Goal: Task Accomplishment & Management: Use online tool/utility

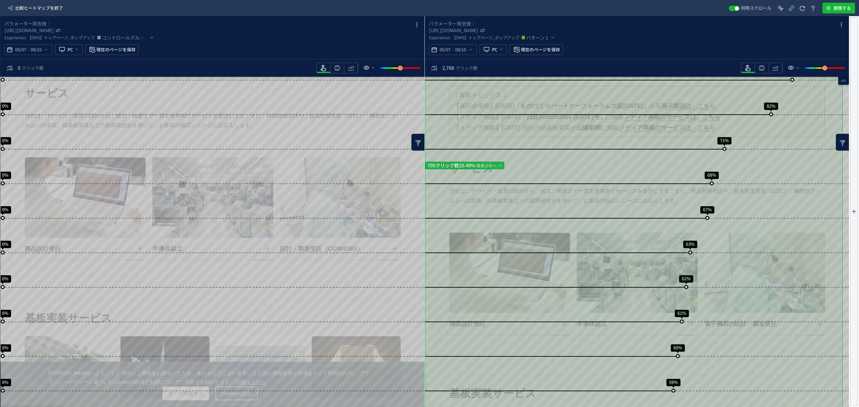
drag, startPoint x: 847, startPoint y: 176, endPoint x: 847, endPoint y: 169, distance: 7.1
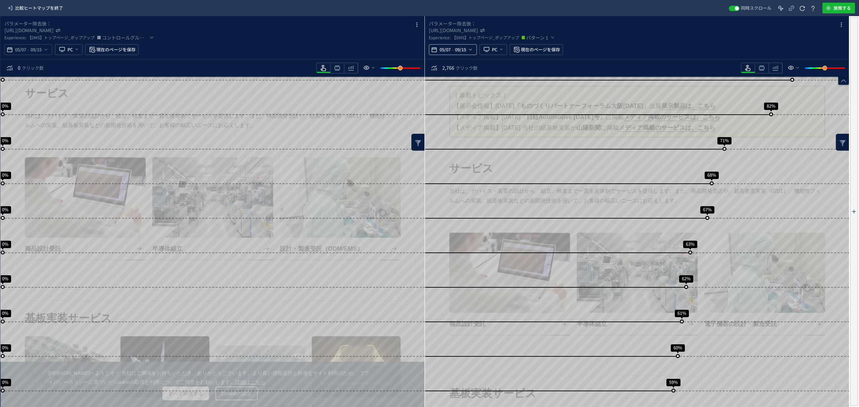
click at [460, 53] on span "09/15" at bounding box center [460, 49] width 14 height 13
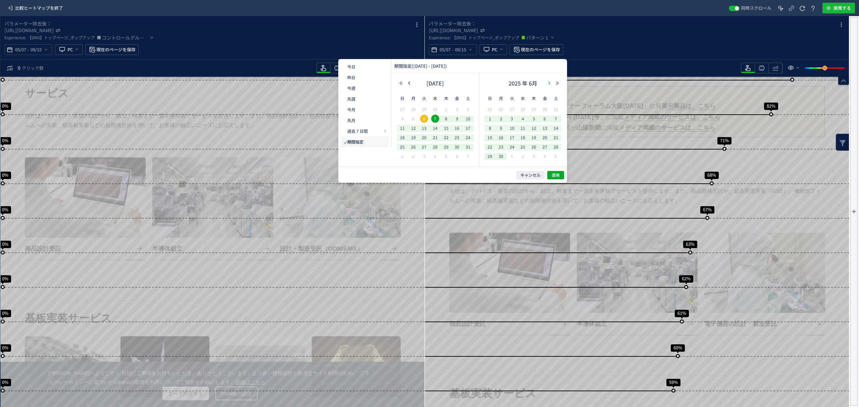
click at [548, 82] on icon "button" at bounding box center [549, 83] width 4 height 4
click at [532, 148] on span "28" at bounding box center [534, 147] width 8 height 8
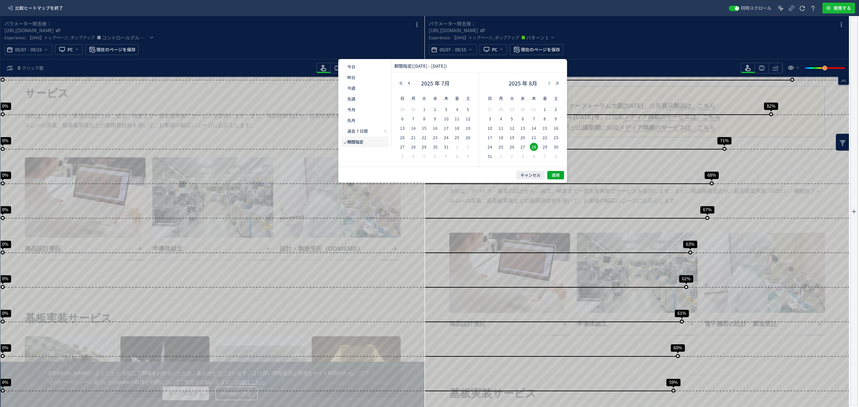
click at [551, 82] on button "button" at bounding box center [549, 83] width 8 height 5
click at [556, 120] on span "13" at bounding box center [556, 119] width 8 height 8
click at [556, 173] on span "適用" at bounding box center [555, 175] width 8 height 6
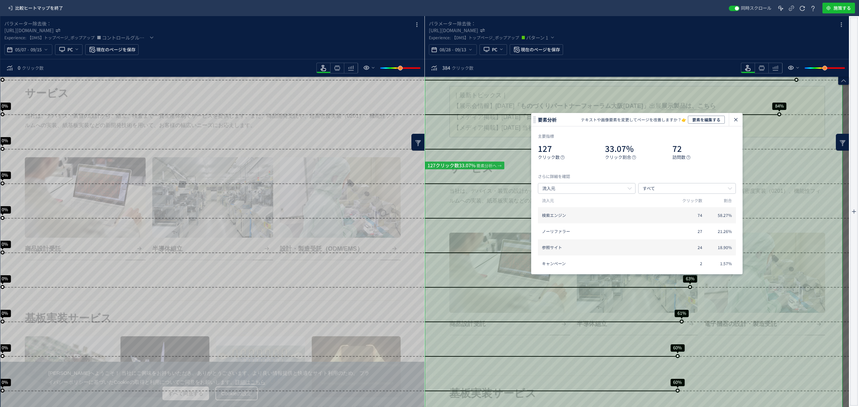
click at [413, 26] on icon "heatmap-box" at bounding box center [417, 25] width 8 height 8
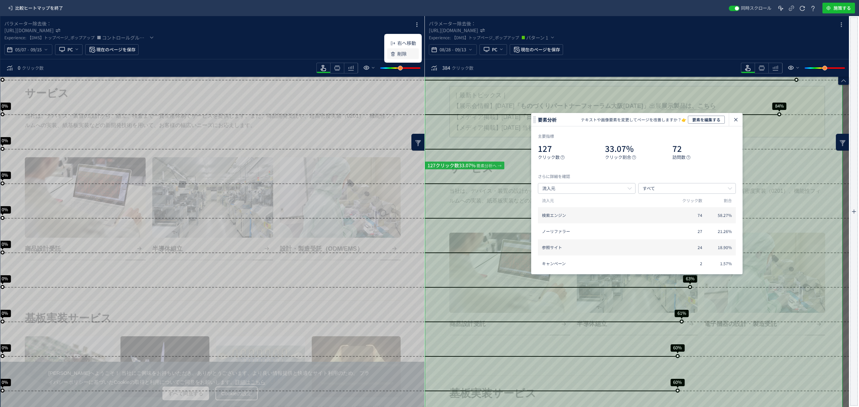
click at [403, 53] on p "削除" at bounding box center [401, 54] width 9 height 12
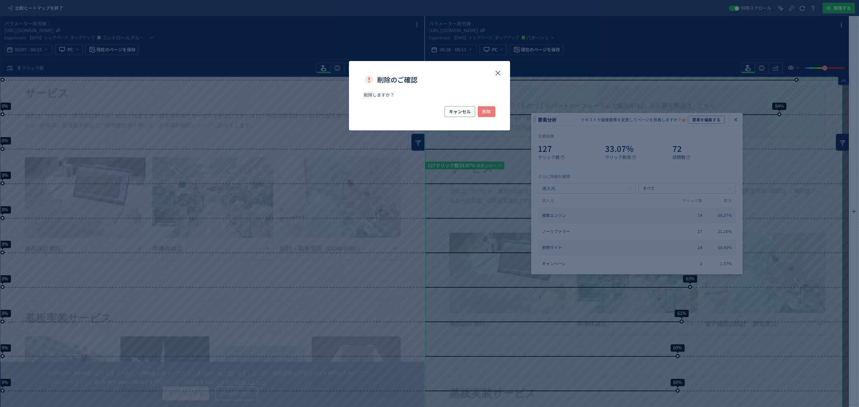
click at [484, 109] on span "削除" at bounding box center [486, 111] width 9 height 11
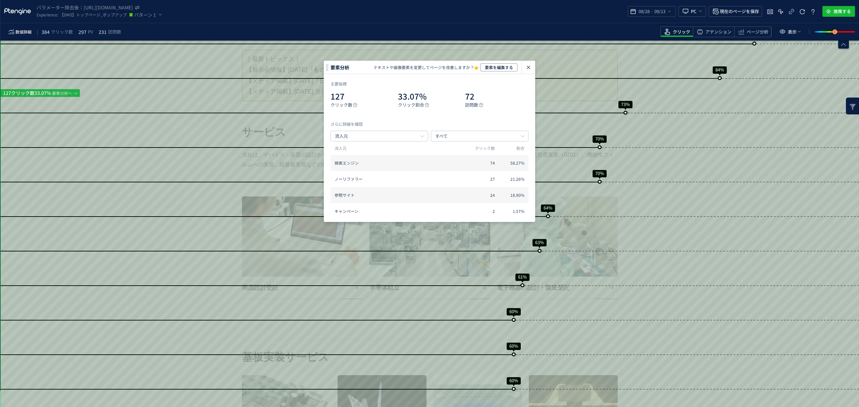
click at [530, 69] on icon "heatmap-click-data-modal" at bounding box center [528, 67] width 8 height 8
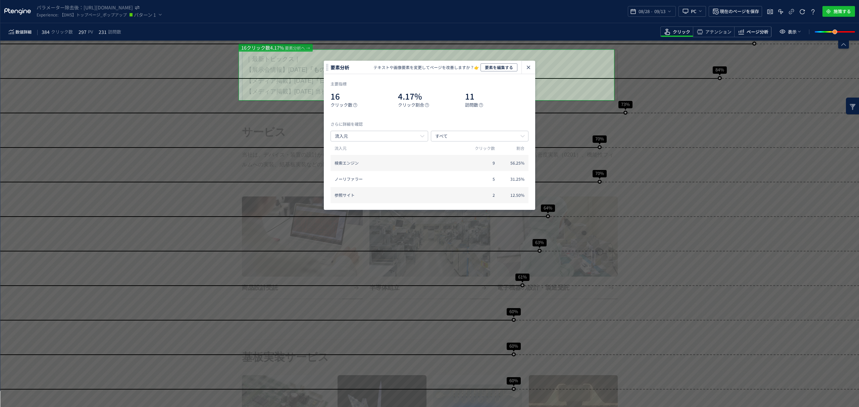
click at [748, 31] on span "ページ分析" at bounding box center [757, 32] width 22 height 6
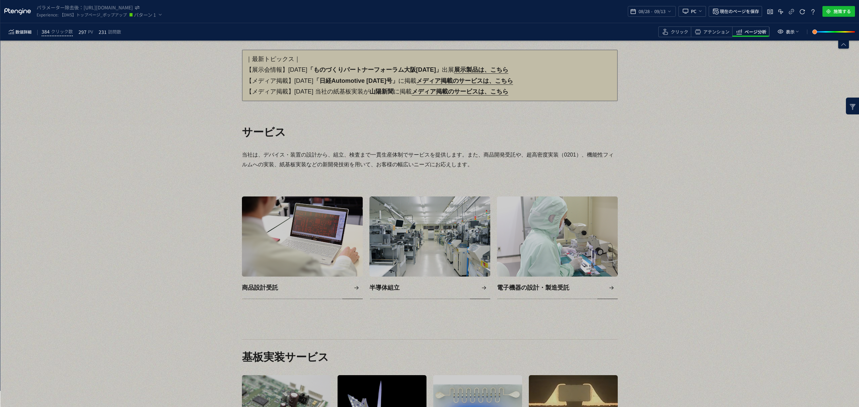
click at [574, 63] on div "heatmap-box" at bounding box center [429, 224] width 859 height 367
click at [281, 55] on p "｜最新トピックス｜ 【展示会情報】2025.09.05 「ものづくりパートナーフォーラム大阪2025」 出展　 展示製品は、こちら 【メディア掲載】2025.…" at bounding box center [430, 76] width 376 height 52
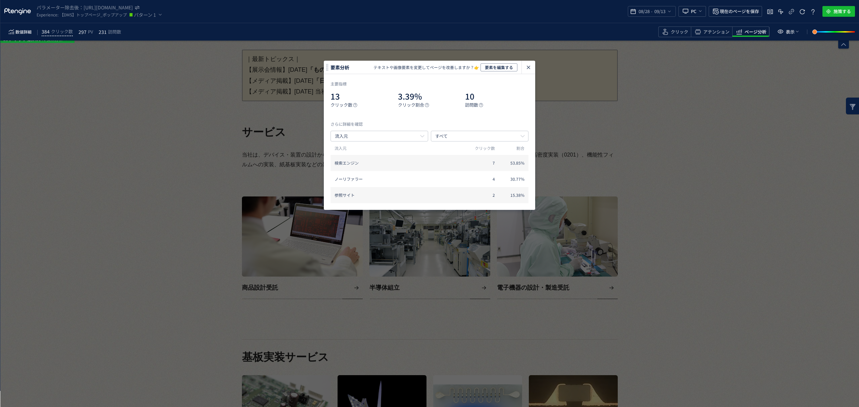
click at [586, 67] on p "｜最新トピックス｜ 【展示会情報】2025.09.05 「ものづくりパートナーフォーラム大阪2025」 出展　 展示製品は、こちら 【メディア掲載】2025.…" at bounding box center [430, 76] width 376 height 52
click at [529, 67] on use "heatmap-click-data-modal" at bounding box center [528, 67] width 3 height 3
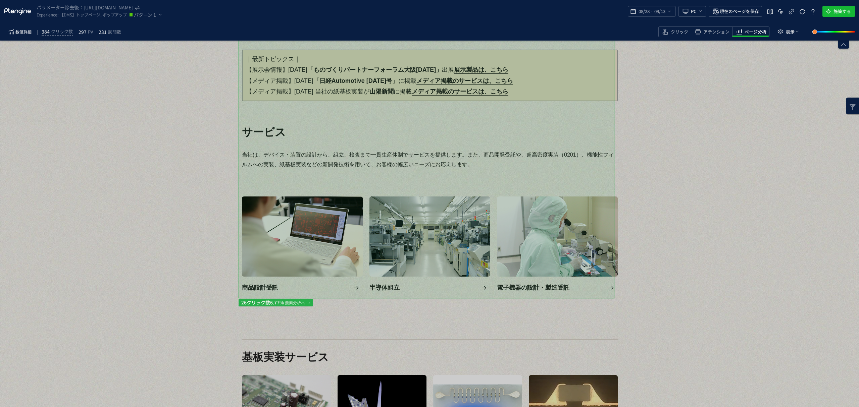
click at [285, 50] on p "｜最新トピックス｜ 【展示会情報】2025.09.05 「ものづくりパートナーフォーラム大阪2025」 出展　 展示製品は、こちら 【メディア掲載】2025.…" at bounding box center [430, 76] width 376 height 52
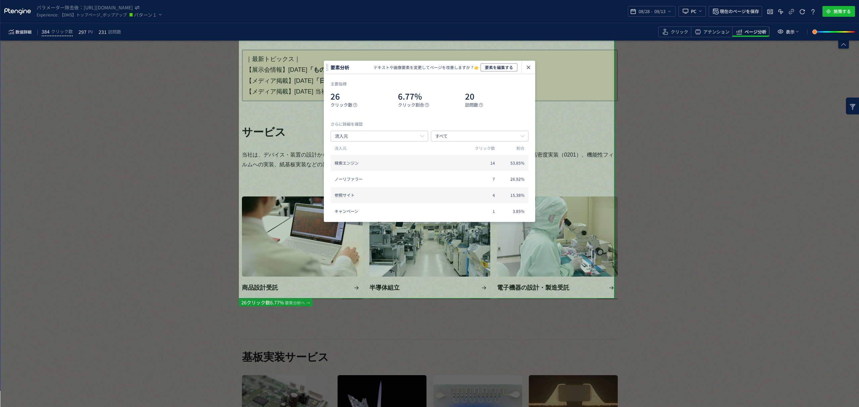
click at [531, 70] on icon "heatmap-click-data-modal" at bounding box center [528, 67] width 8 height 8
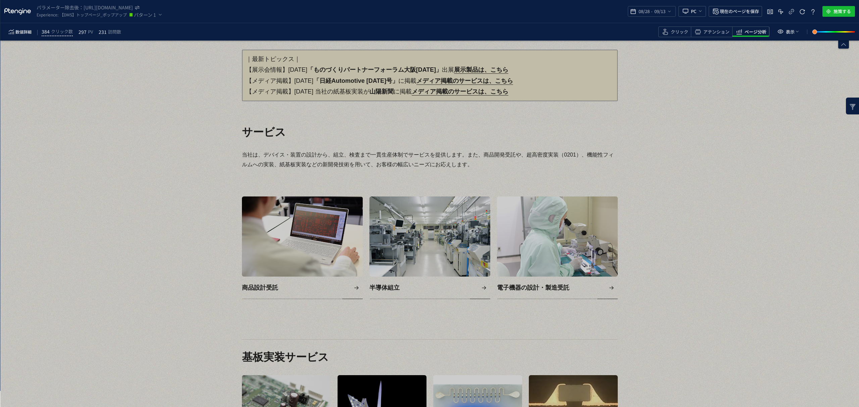
click at [305, 54] on p "｜最新トピックス｜ 【展示会情報】2025.09.05 「ものづくりパートナーフォーラム大阪2025」 出展　 展示製品は、こちら 【メディア掲載】2025.…" at bounding box center [430, 76] width 376 height 52
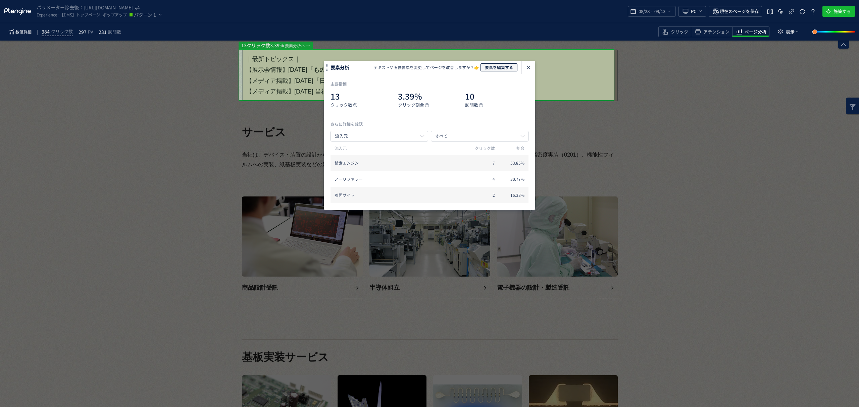
click at [499, 70] on span "要素を編集する" at bounding box center [499, 67] width 28 height 8
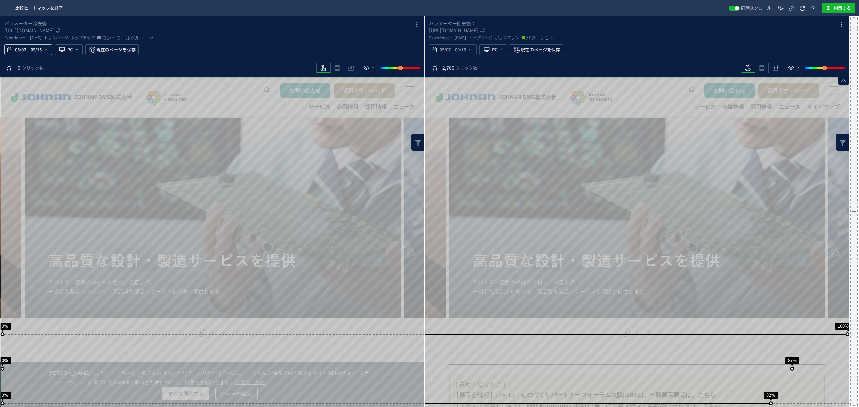
click at [47, 52] on icon "heatmap-top-bar" at bounding box center [45, 49] width 5 height 5
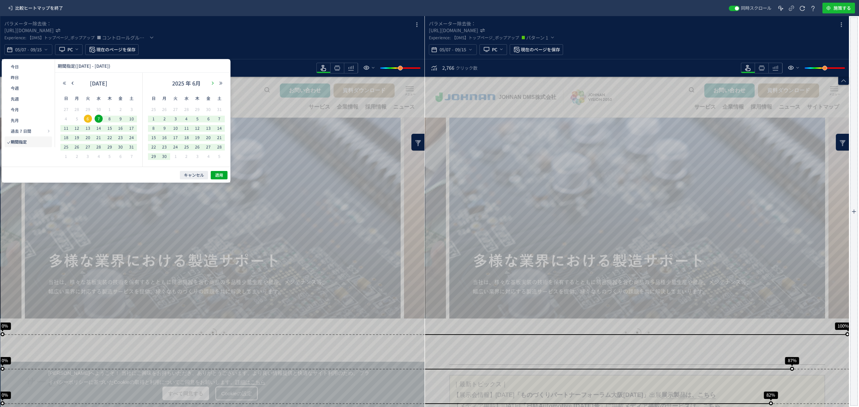
click at [211, 84] on icon "button" at bounding box center [213, 83] width 4 height 4
click at [164, 147] on span "28" at bounding box center [164, 147] width 8 height 8
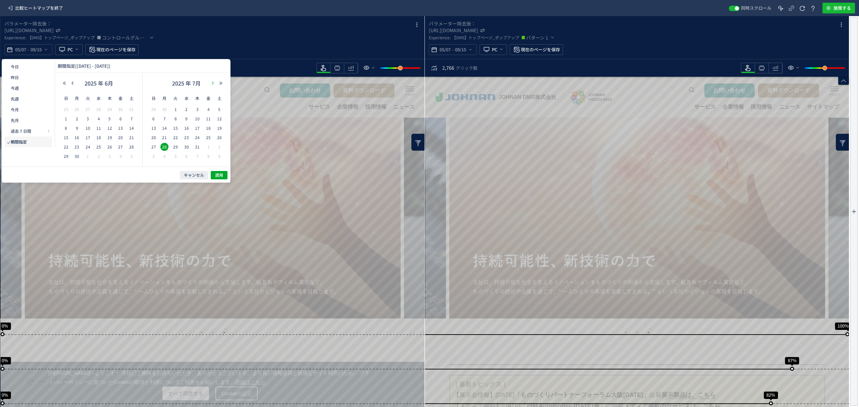
click at [211, 82] on icon "button" at bounding box center [213, 83] width 4 height 4
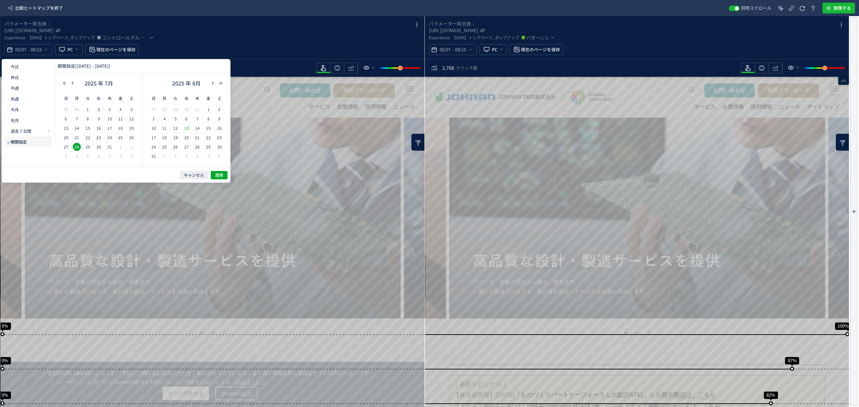
click at [188, 128] on span "13" at bounding box center [186, 128] width 8 height 8
click at [217, 175] on span "適用" at bounding box center [219, 175] width 8 height 6
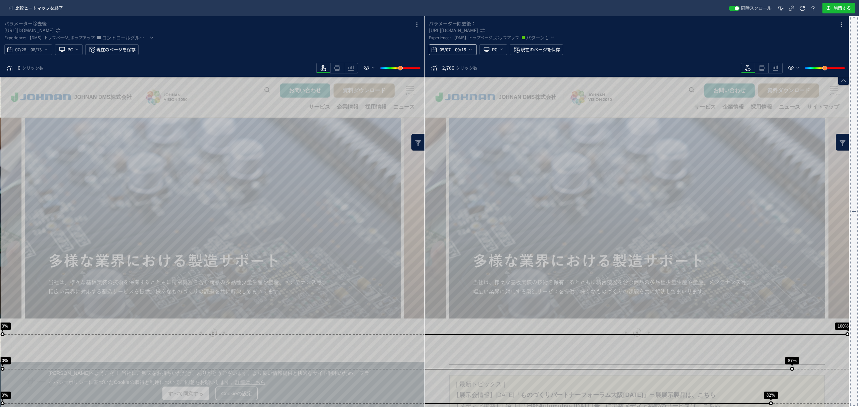
click at [473, 51] on div "05/07 - 09/15" at bounding box center [453, 49] width 48 height 11
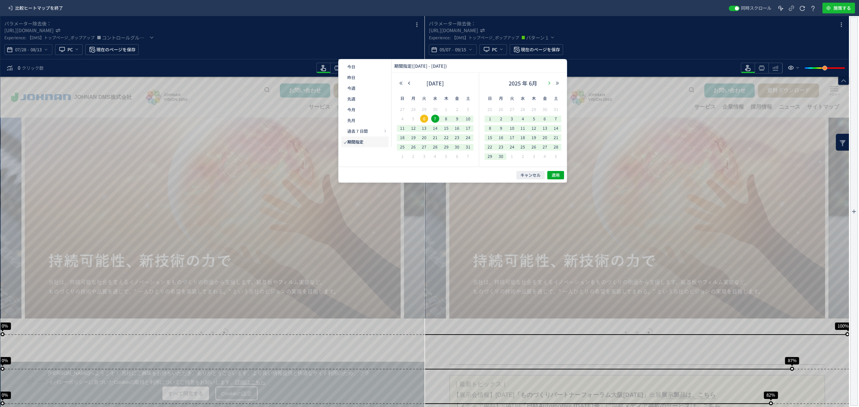
click at [550, 83] on icon "button" at bounding box center [549, 83] width 4 height 4
click at [536, 148] on span "28" at bounding box center [534, 147] width 8 height 8
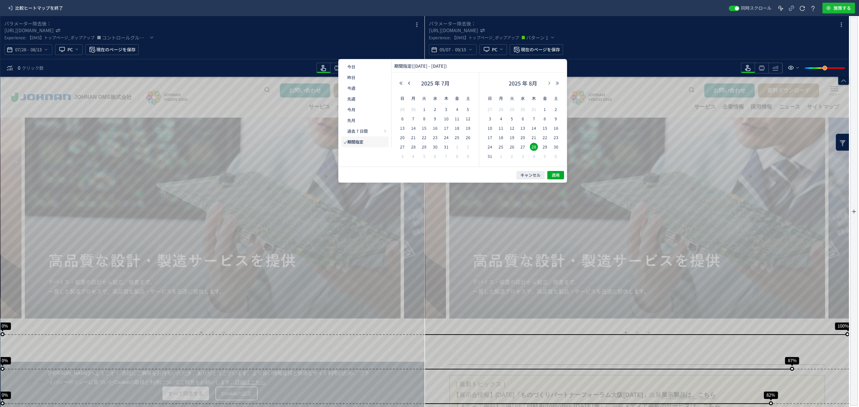
click at [547, 85] on icon "button" at bounding box center [549, 83] width 4 height 4
click at [556, 119] on span "13" at bounding box center [556, 119] width 8 height 8
click at [558, 176] on span "適用" at bounding box center [555, 175] width 8 height 6
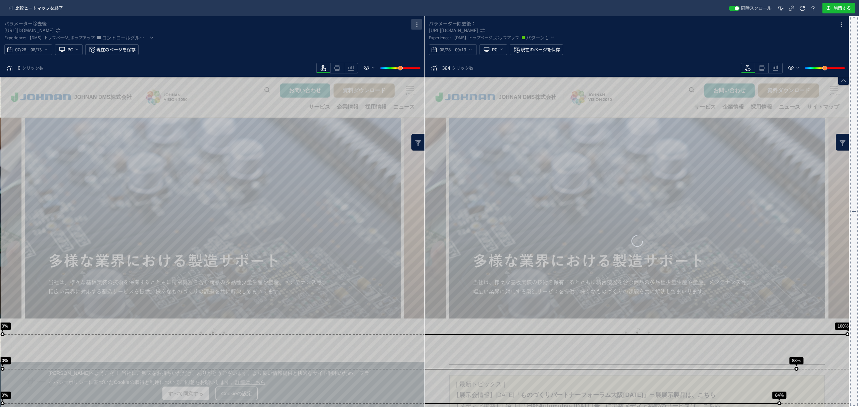
click at [416, 29] on button "heatmap-box" at bounding box center [416, 24] width 11 height 11
click at [401, 53] on p "削除" at bounding box center [401, 54] width 9 height 12
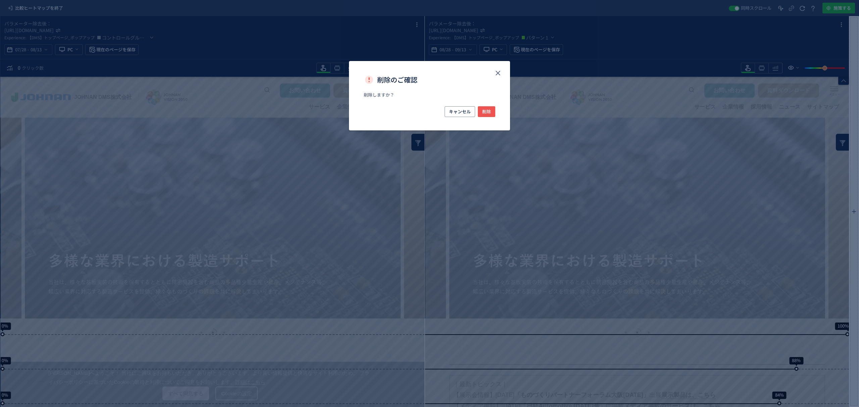
click at [498, 110] on div "キャンセル 削除" at bounding box center [429, 118] width 161 height 24
click at [488, 109] on span "削除" at bounding box center [486, 111] width 9 height 11
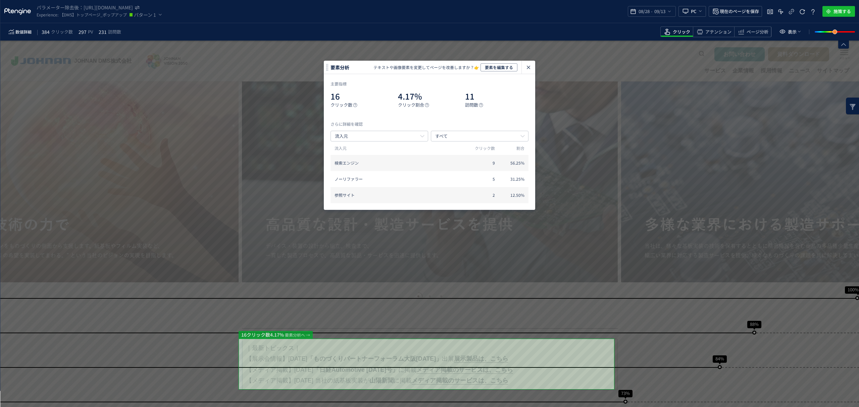
click at [530, 67] on icon "heatmap-click-data-modal" at bounding box center [528, 67] width 8 height 8
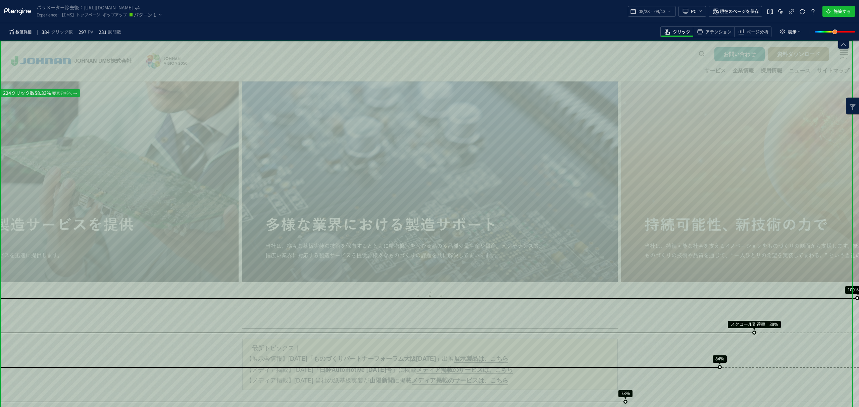
click at [673, 333] on div "スクロール到達率 88%" at bounding box center [378, 333] width 756 height 1
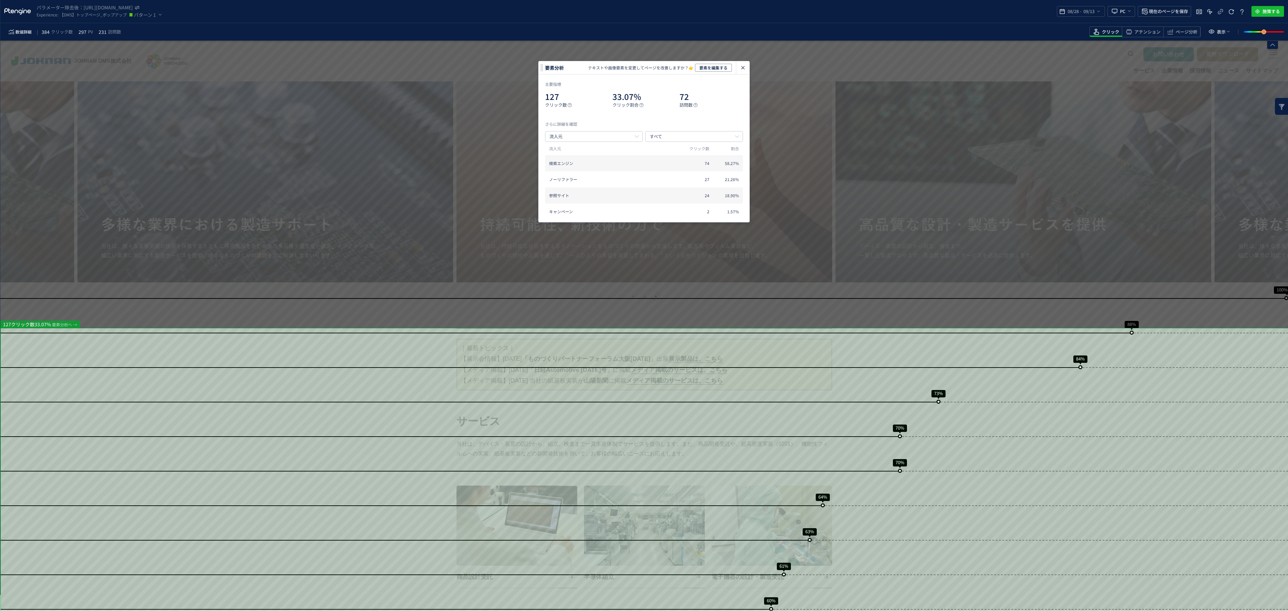
click at [743, 69] on icon "heatmap-click-data-modal" at bounding box center [743, 68] width 8 height 8
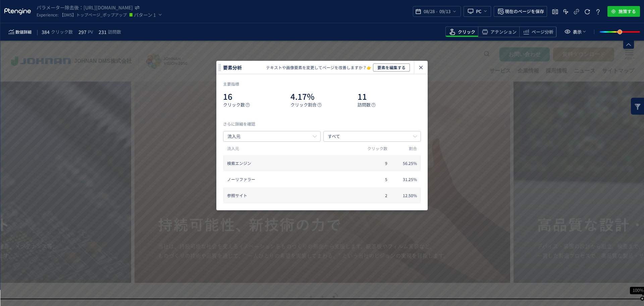
click at [423, 68] on icon "heatmap-click-data-modal" at bounding box center [421, 67] width 8 height 8
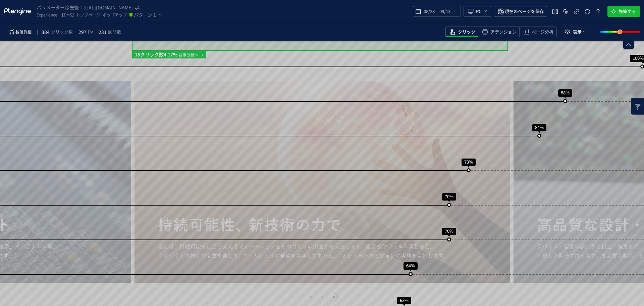
scroll to position [232, 0]
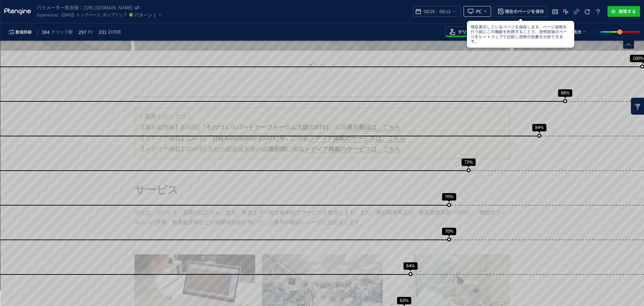
click at [488, 8] on button "PC" at bounding box center [478, 11] width 28 height 11
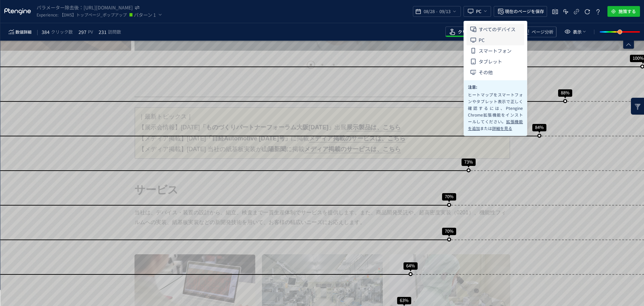
click at [488, 28] on span "すべてのデバイス" at bounding box center [497, 29] width 37 height 11
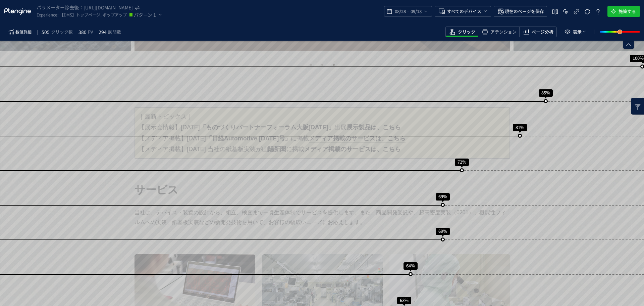
click at [528, 30] on icon "heatmap-toolbar" at bounding box center [526, 32] width 8 height 8
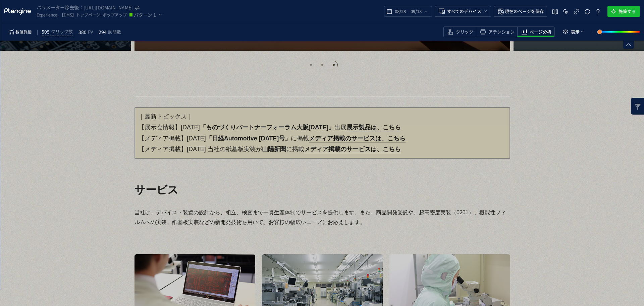
scroll to position [0, 0]
click at [496, 32] on span "アテンション" at bounding box center [501, 32] width 26 height 6
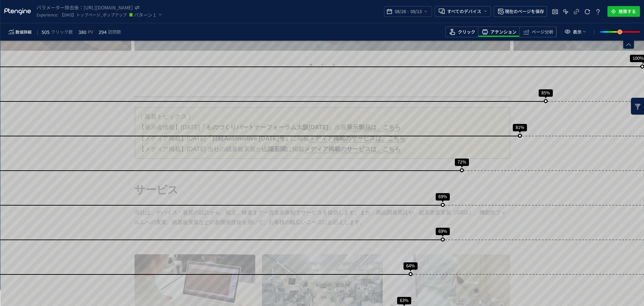
click at [469, 33] on span "クリック" at bounding box center [466, 32] width 17 height 6
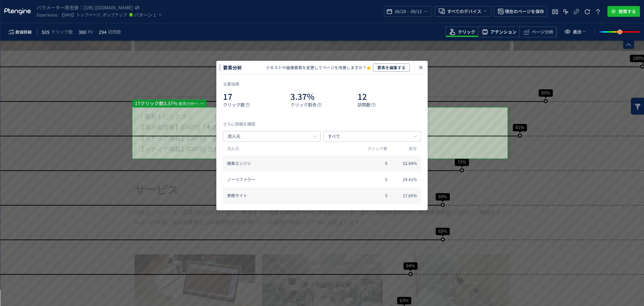
click at [505, 30] on span "アテンション" at bounding box center [503, 32] width 26 height 6
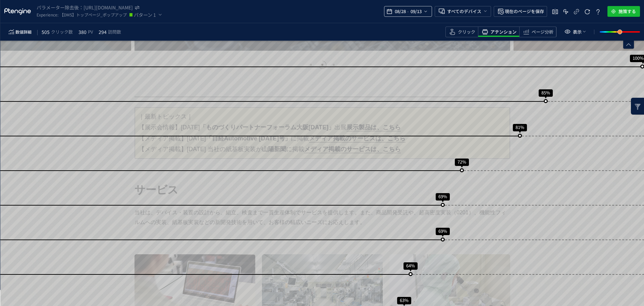
click at [428, 11] on icon "heatmap-top-bar" at bounding box center [425, 11] width 5 height 5
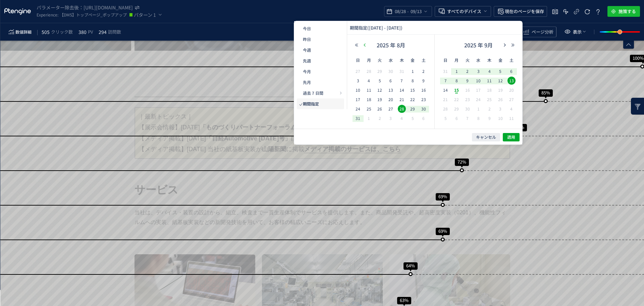
click at [364, 45] on use "button" at bounding box center [365, 44] width 2 height 3
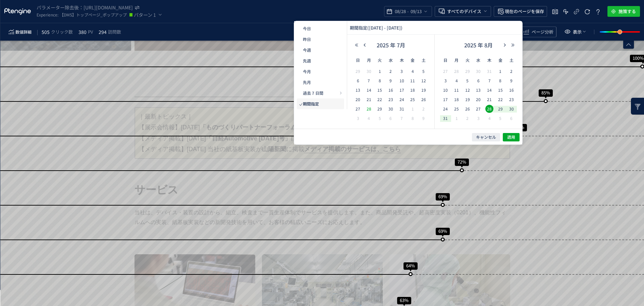
click at [369, 110] on span "28" at bounding box center [369, 109] width 8 height 8
click at [478, 90] on span "13" at bounding box center [478, 90] width 8 height 8
click at [512, 139] on span "適用" at bounding box center [511, 137] width 8 height 6
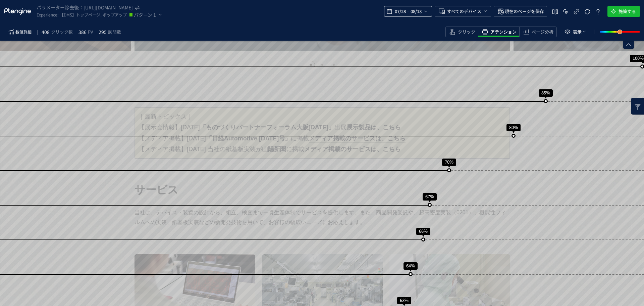
click at [428, 12] on icon "heatmap-top-bar" at bounding box center [425, 11] width 5 height 5
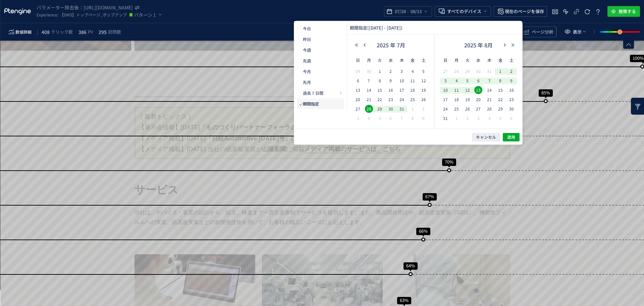
click at [371, 109] on span "28" at bounding box center [369, 109] width 8 height 8
click at [447, 90] on span "10" at bounding box center [445, 90] width 8 height 8
click at [509, 138] on span "適用" at bounding box center [511, 137] width 8 height 6
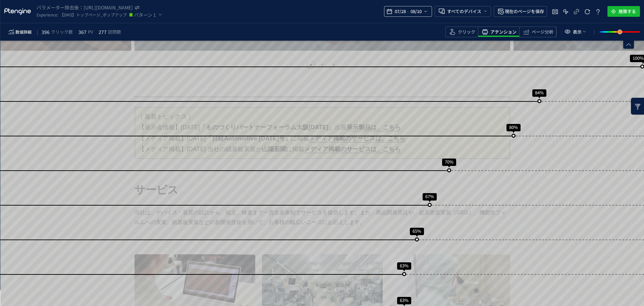
click at [429, 12] on div "07/28 - 08/10" at bounding box center [408, 11] width 48 height 11
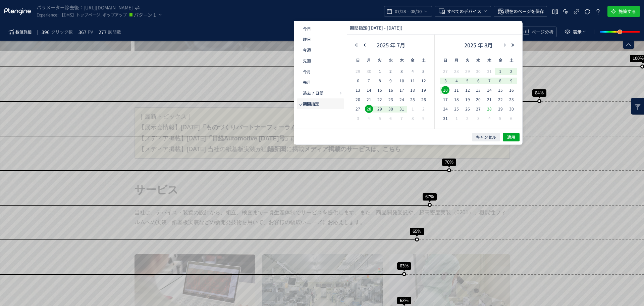
click at [491, 110] on span "28" at bounding box center [489, 109] width 8 height 8
click at [505, 45] on icon "button" at bounding box center [505, 45] width 4 height 4
drag, startPoint x: 479, startPoint y: 80, endPoint x: 488, endPoint y: 112, distance: 33.9
click at [479, 80] on span "10" at bounding box center [478, 80] width 8 height 8
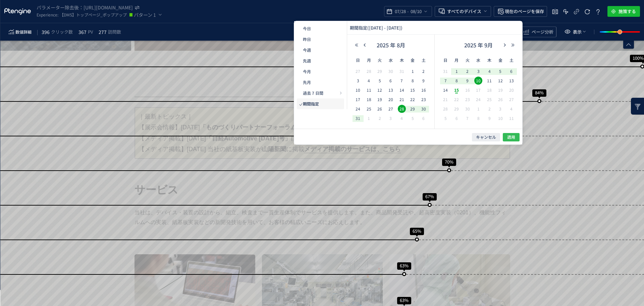
click at [509, 140] on button "適用" at bounding box center [511, 137] width 17 height 8
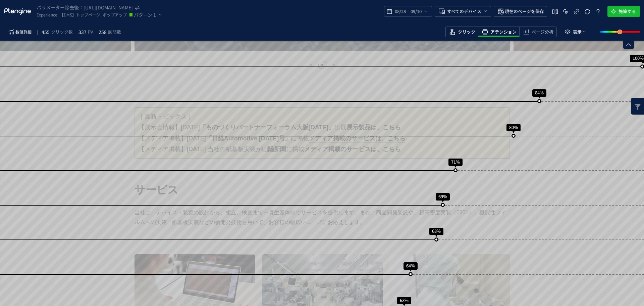
click at [462, 32] on span "クリック" at bounding box center [466, 32] width 17 height 6
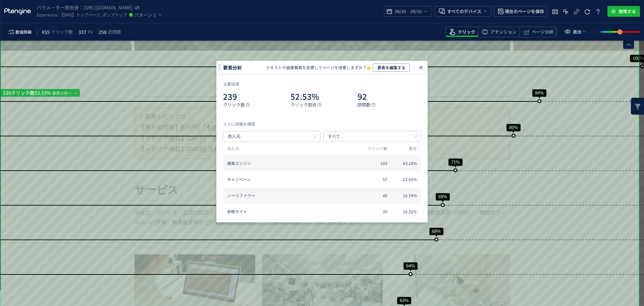
click at [426, 68] on div "heatmap-click-data-modal" at bounding box center [420, 67] width 13 height 13
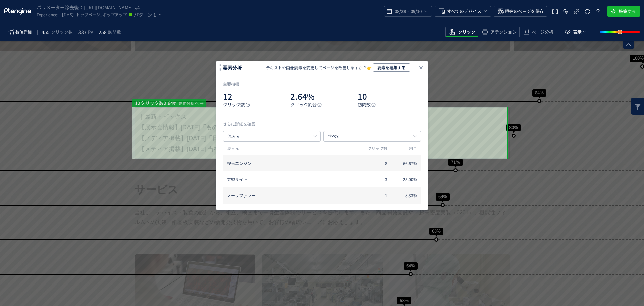
click at [425, 68] on icon "heatmap-click-data-modal" at bounding box center [421, 67] width 8 height 8
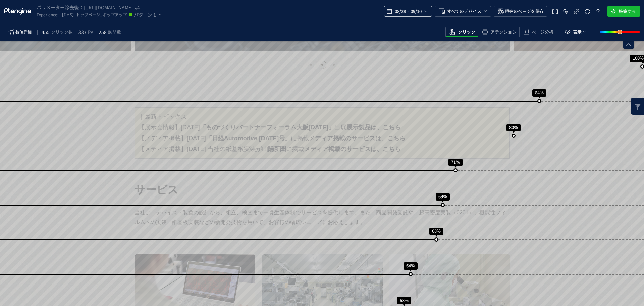
click at [428, 12] on icon "heatmap-top-bar" at bounding box center [425, 11] width 5 height 5
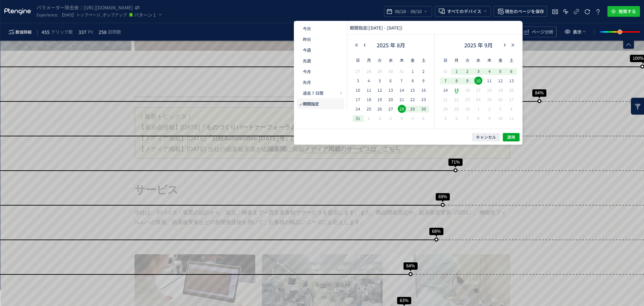
click at [457, 90] on span "15" at bounding box center [456, 90] width 8 height 8
click at [401, 111] on span "28" at bounding box center [402, 109] width 8 height 8
click at [458, 91] on span "15" at bounding box center [456, 90] width 8 height 8
click at [400, 108] on span "28" at bounding box center [402, 109] width 8 height 8
click at [511, 139] on span "適用" at bounding box center [511, 137] width 8 height 6
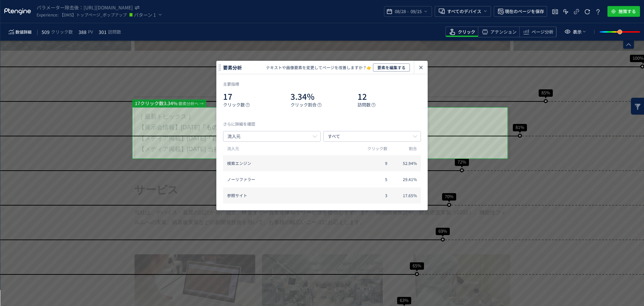
click at [428, 13] on icon "heatmap-top-bar" at bounding box center [425, 11] width 5 height 5
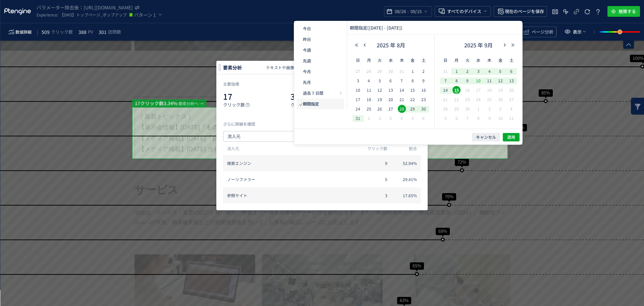
click at [479, 80] on span "10" at bounding box center [478, 80] width 8 height 8
click at [399, 110] on span "28" at bounding box center [402, 109] width 8 height 8
click at [481, 80] on span "10" at bounding box center [478, 80] width 8 height 8
click at [518, 139] on button "適用" at bounding box center [511, 137] width 17 height 8
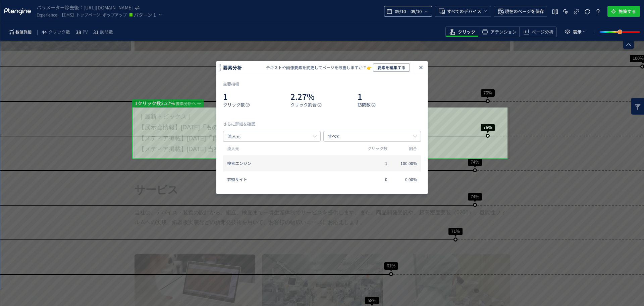
click at [431, 16] on div "09/10 - 09/10" at bounding box center [408, 11] width 48 height 11
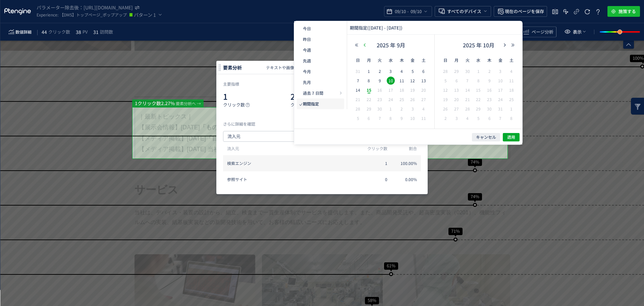
click at [363, 47] on button "button" at bounding box center [365, 45] width 8 height 5
click at [404, 109] on span "28" at bounding box center [402, 109] width 8 height 8
click at [477, 79] on span "10" at bounding box center [478, 80] width 8 height 8
click at [398, 108] on span "28" at bounding box center [402, 109] width 8 height 8
click at [513, 135] on span "適用" at bounding box center [511, 137] width 8 height 6
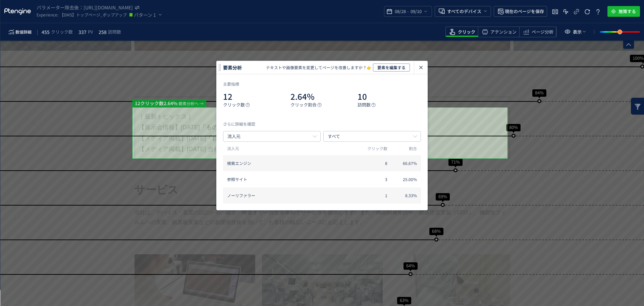
click at [426, 67] on div "heatmap-click-data-modal" at bounding box center [420, 67] width 13 height 13
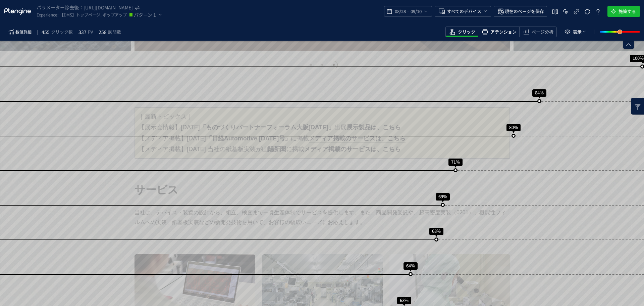
click at [506, 34] on span "アテンション" at bounding box center [503, 32] width 26 height 6
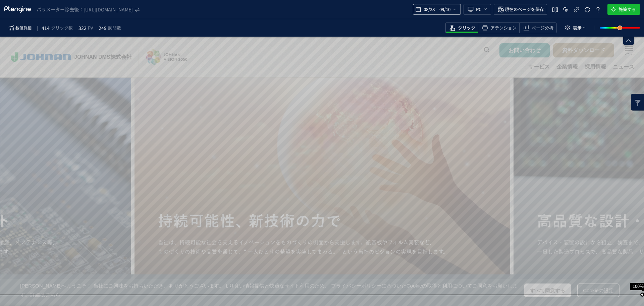
click at [457, 11] on div "08/28 - 09/10" at bounding box center [437, 9] width 48 height 11
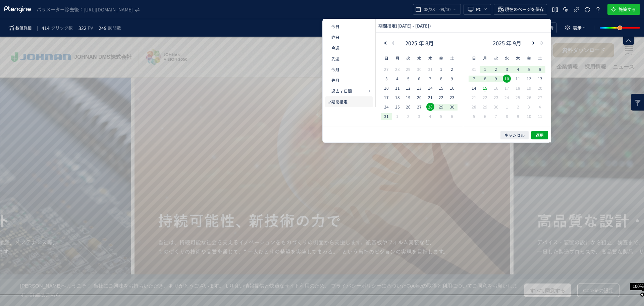
click at [434, 109] on div "28" at bounding box center [430, 107] width 9 height 7
click at [543, 83] on td "13" at bounding box center [539, 78] width 11 height 9
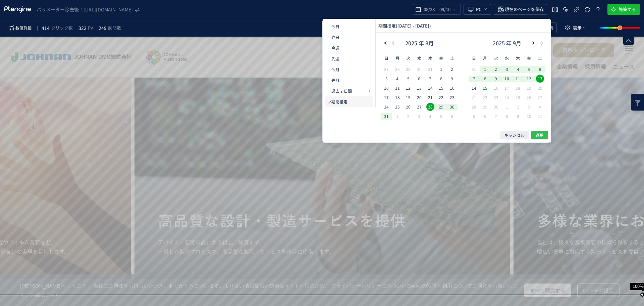
click at [542, 138] on button "適用" at bounding box center [539, 135] width 17 height 8
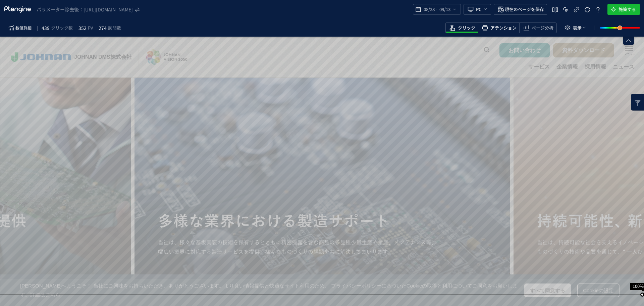
click at [506, 29] on span "アテンション" at bounding box center [503, 28] width 26 height 6
click at [482, 11] on span "heatmap-top-bar" at bounding box center [484, 9] width 7 height 11
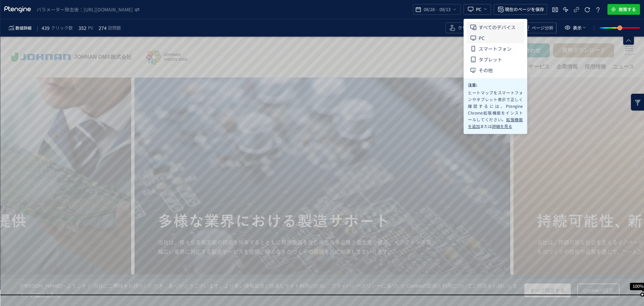
drag, startPoint x: 488, startPoint y: 25, endPoint x: 501, endPoint y: 29, distance: 13.2
click at [489, 25] on span "すべてのデバイス" at bounding box center [497, 27] width 37 height 11
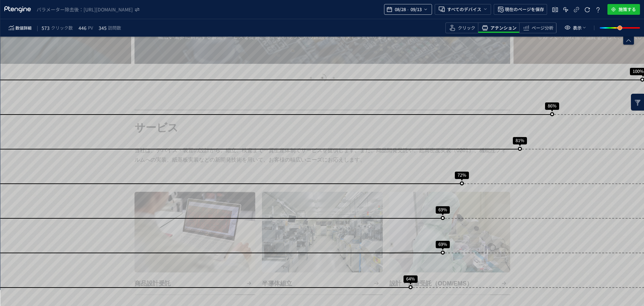
click at [423, 11] on icon "heatmap-top-bar" at bounding box center [425, 9] width 5 height 5
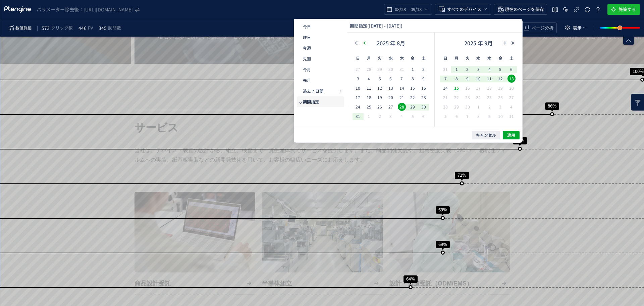
click at [362, 43] on button "button" at bounding box center [365, 43] width 8 height 5
click at [369, 108] on span "28" at bounding box center [369, 107] width 8 height 8
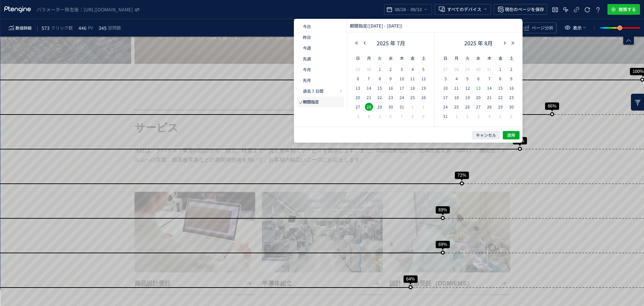
click at [475, 84] on td "13" at bounding box center [478, 88] width 11 height 9
click at [507, 131] on button "適用" at bounding box center [511, 135] width 17 height 8
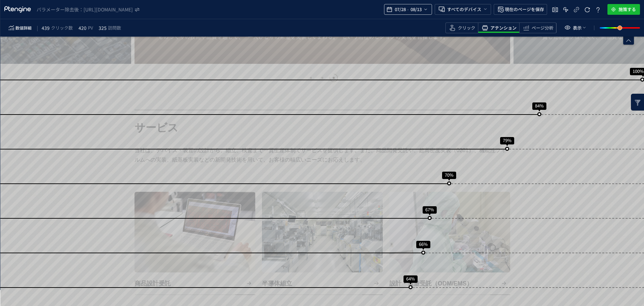
click at [428, 11] on icon "heatmap-top-bar" at bounding box center [425, 9] width 5 height 5
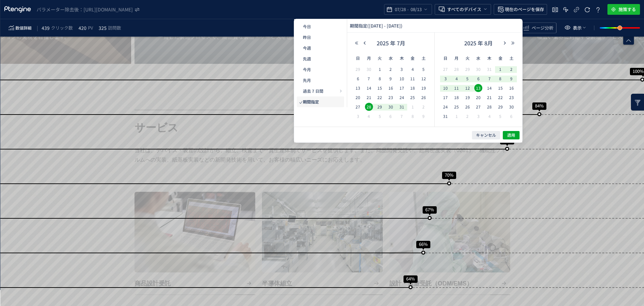
drag, startPoint x: 491, startPoint y: 108, endPoint x: 517, endPoint y: 102, distance: 26.5
click at [492, 108] on span "28" at bounding box center [489, 107] width 8 height 8
click at [503, 44] on icon "button" at bounding box center [505, 43] width 4 height 4
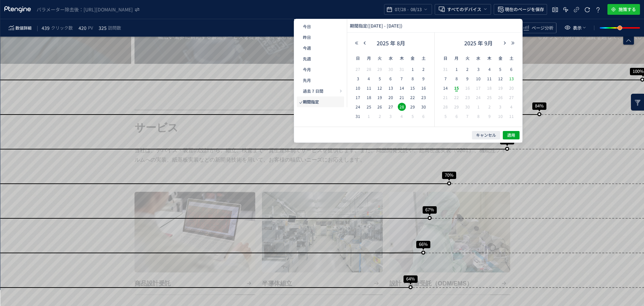
click at [512, 77] on span "13" at bounding box center [511, 78] width 8 height 8
click at [514, 136] on span "適用" at bounding box center [511, 135] width 8 height 6
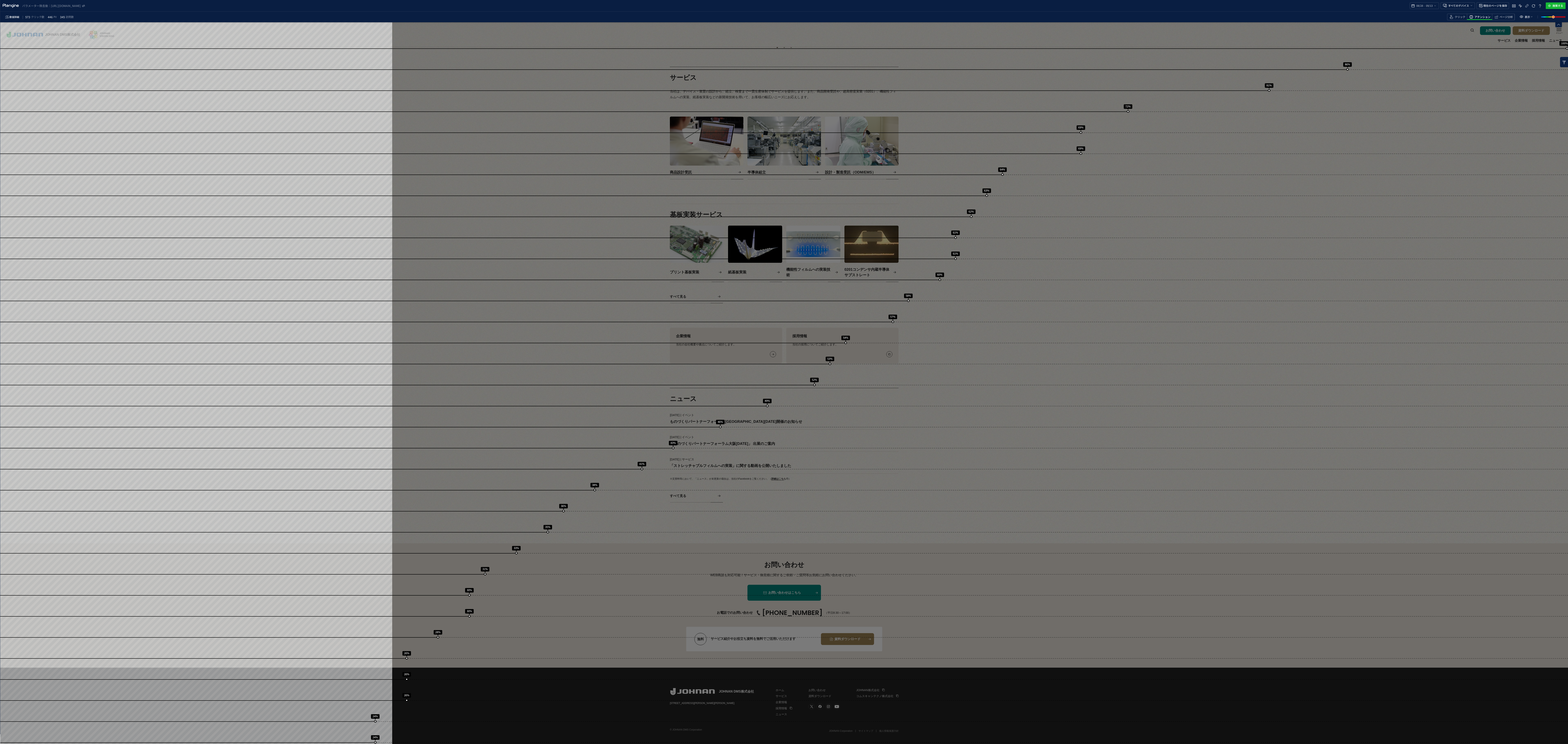
scroll to position [131, 0]
